Goal: Information Seeking & Learning: Learn about a topic

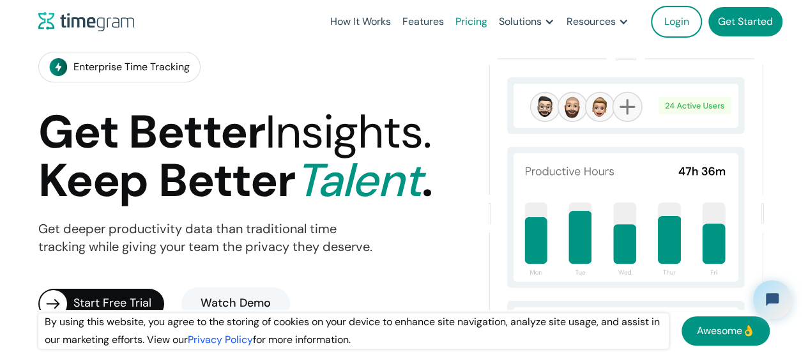
click at [493, 13] on link "Pricing" at bounding box center [471, 21] width 43 height 43
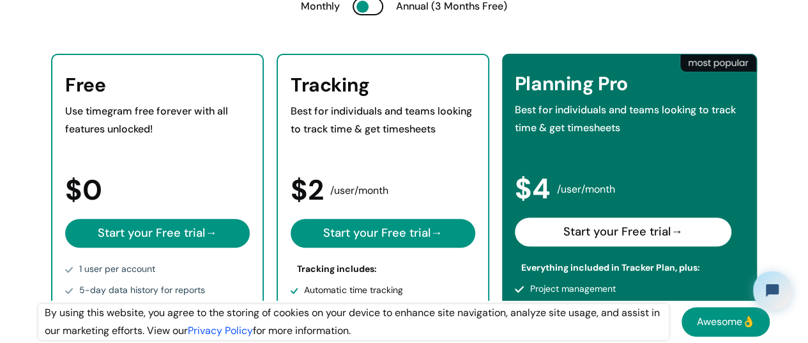
scroll to position [235, 0]
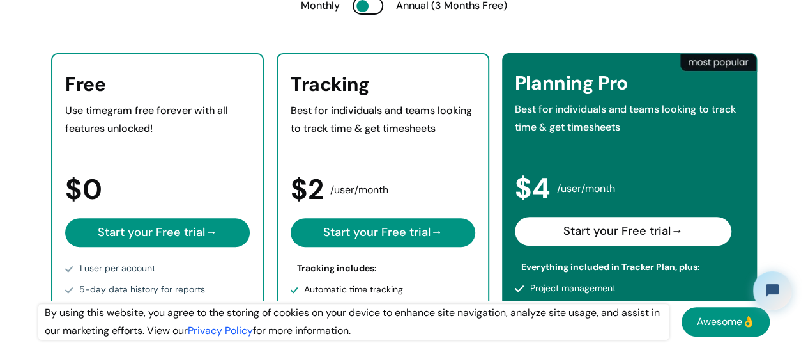
click at [520, 148] on div "Planning Pro Best for individuals and teams looking to track time & get timeshe…" at bounding box center [629, 267] width 255 height 428
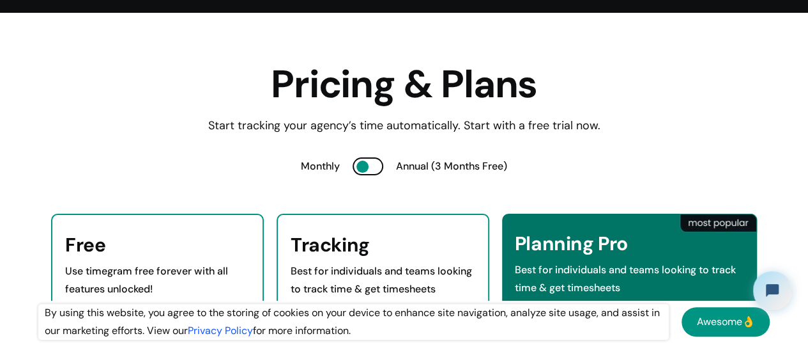
scroll to position [0, 0]
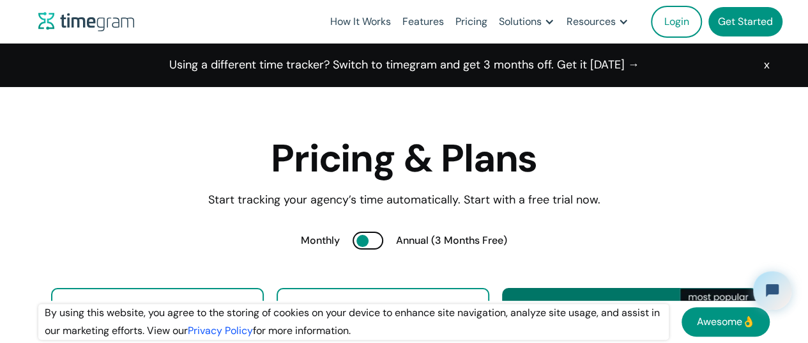
click at [768, 64] on div "x" at bounding box center [767, 65] width 6 height 18
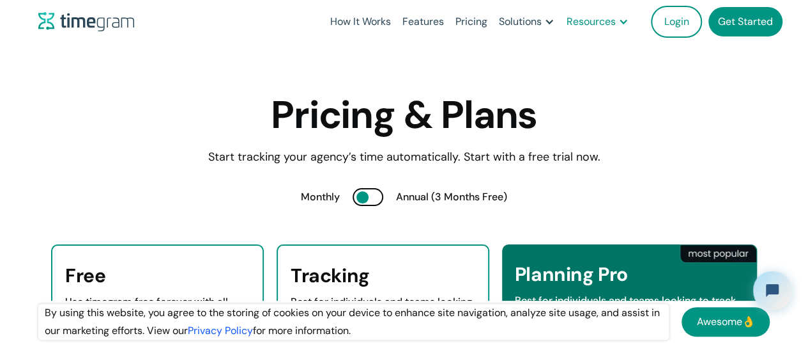
click at [629, 20] on div at bounding box center [624, 22] width 10 height 10
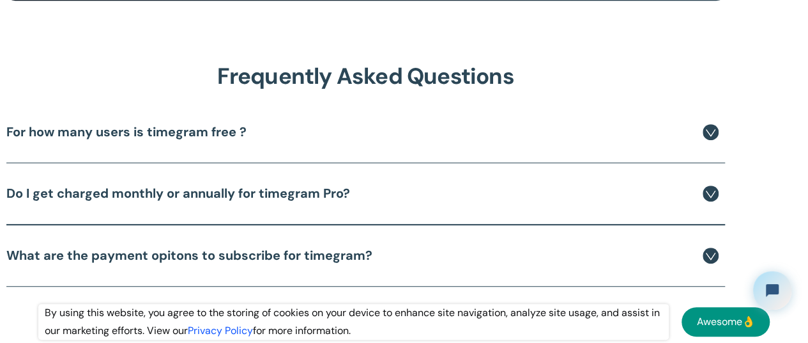
scroll to position [2730, 38]
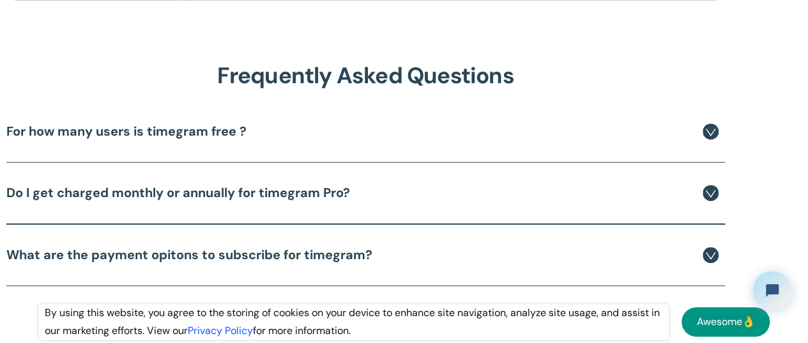
click at [391, 120] on div "For how many users is timegram free ?" at bounding box center [362, 131] width 713 height 22
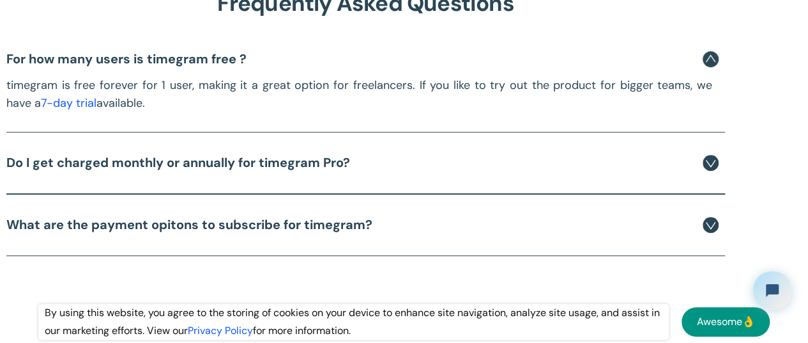
scroll to position [2804, 38]
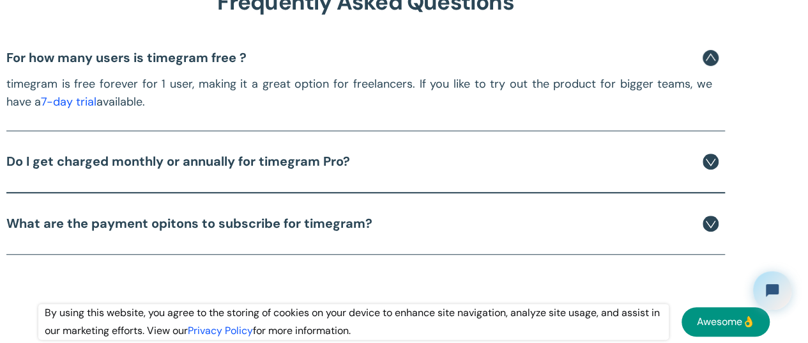
drag, startPoint x: 391, startPoint y: 104, endPoint x: 398, endPoint y: 132, distance: 29.0
click at [398, 132] on div "For how many users is timegram free ? timegram is free forever for 1 user, maki…" at bounding box center [366, 147] width 732 height 240
click at [398, 150] on div "Do I get charged monthly or annually for timegram Pro?" at bounding box center [362, 161] width 713 height 22
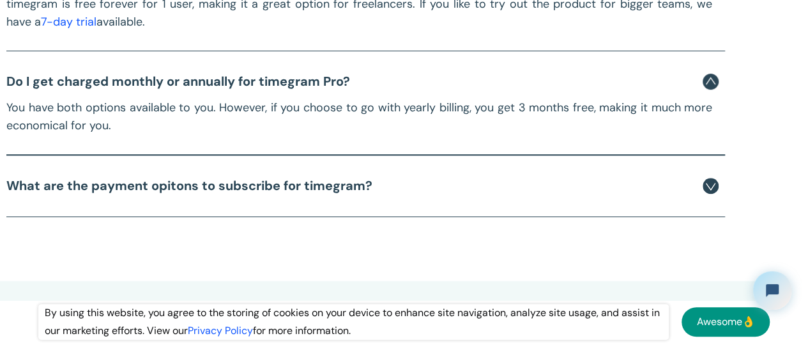
scroll to position [2885, 38]
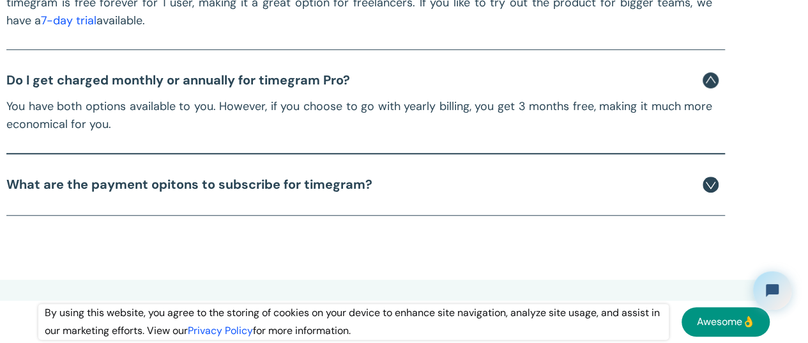
click at [402, 173] on div "What are the payment opitons to subscribe for timegram?" at bounding box center [362, 184] width 713 height 22
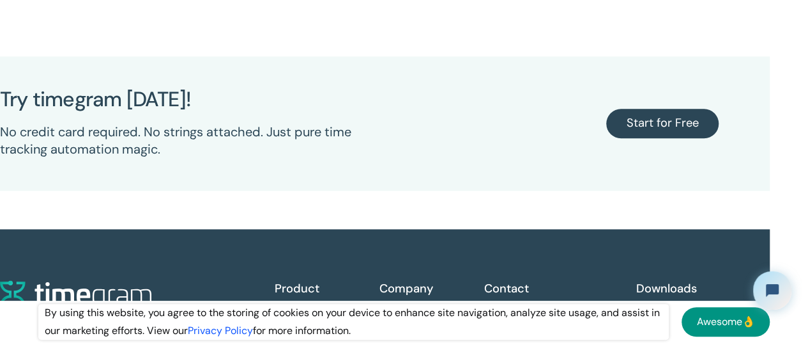
scroll to position [3137, 38]
